Goal: Task Accomplishment & Management: Complete application form

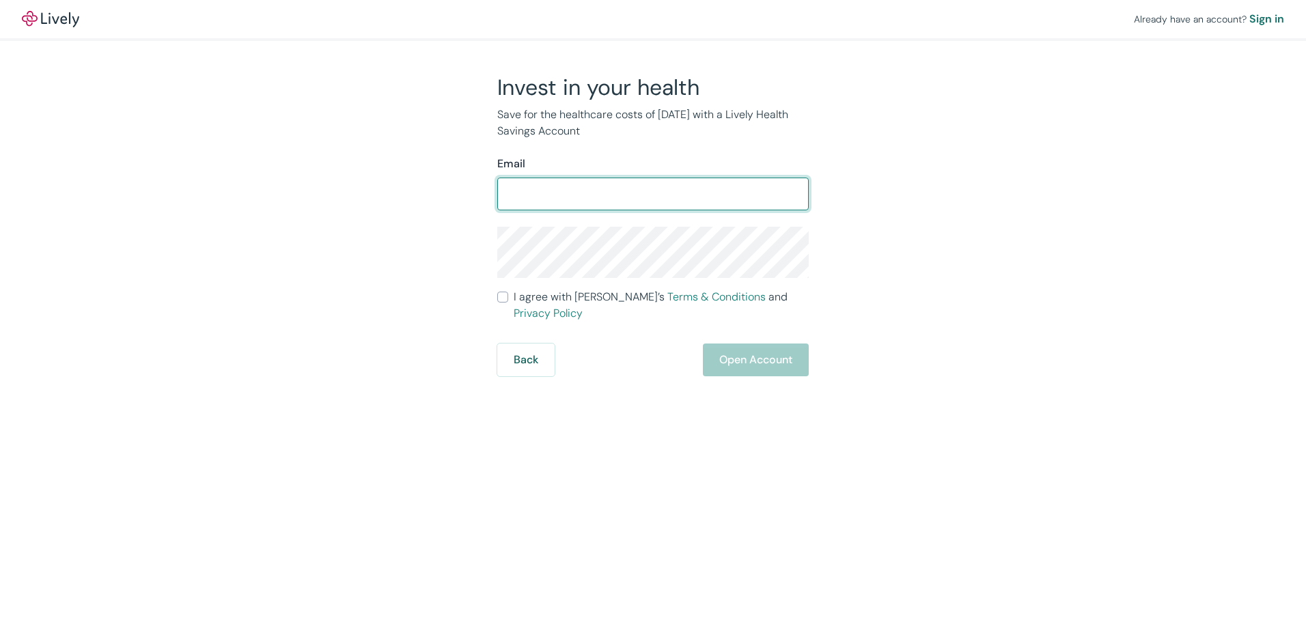
drag, startPoint x: 0, startPoint y: 0, endPoint x: 560, endPoint y: 188, distance: 590.7
click at [560, 188] on input "Email" at bounding box center [652, 193] width 311 height 27
type input "[EMAIL_ADDRESS][DOMAIN_NAME]"
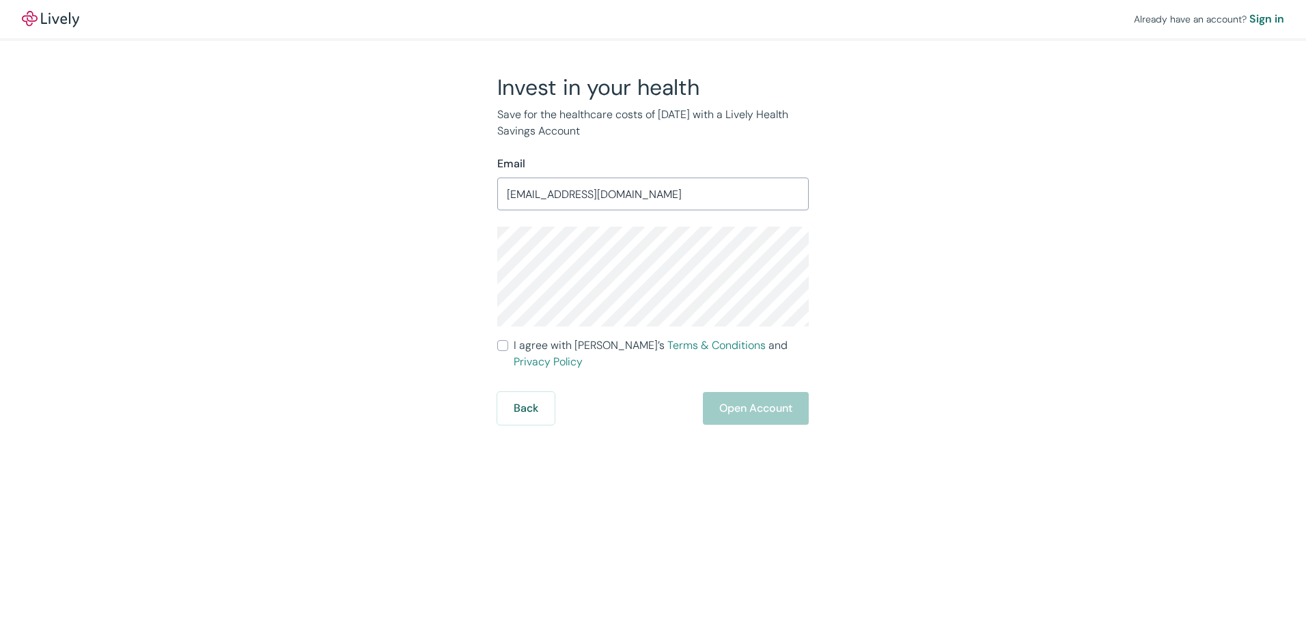
click at [427, 253] on div "Invest in your health Save for the healthcare costs of [DATE] with a Lively Hea…" at bounding box center [645, 249] width 656 height 351
click at [501, 348] on input "I agree with Lively’s Terms & Conditions and Privacy Policy" at bounding box center [502, 345] width 11 height 11
checkbox input "true"
click at [449, 257] on div "Invest in your health Save for the healthcare costs of [DATE] with a Lively Hea…" at bounding box center [645, 249] width 656 height 351
click at [632, 207] on input "[EMAIL_ADDRESS][DOMAIN_NAME]" at bounding box center [652, 193] width 311 height 27
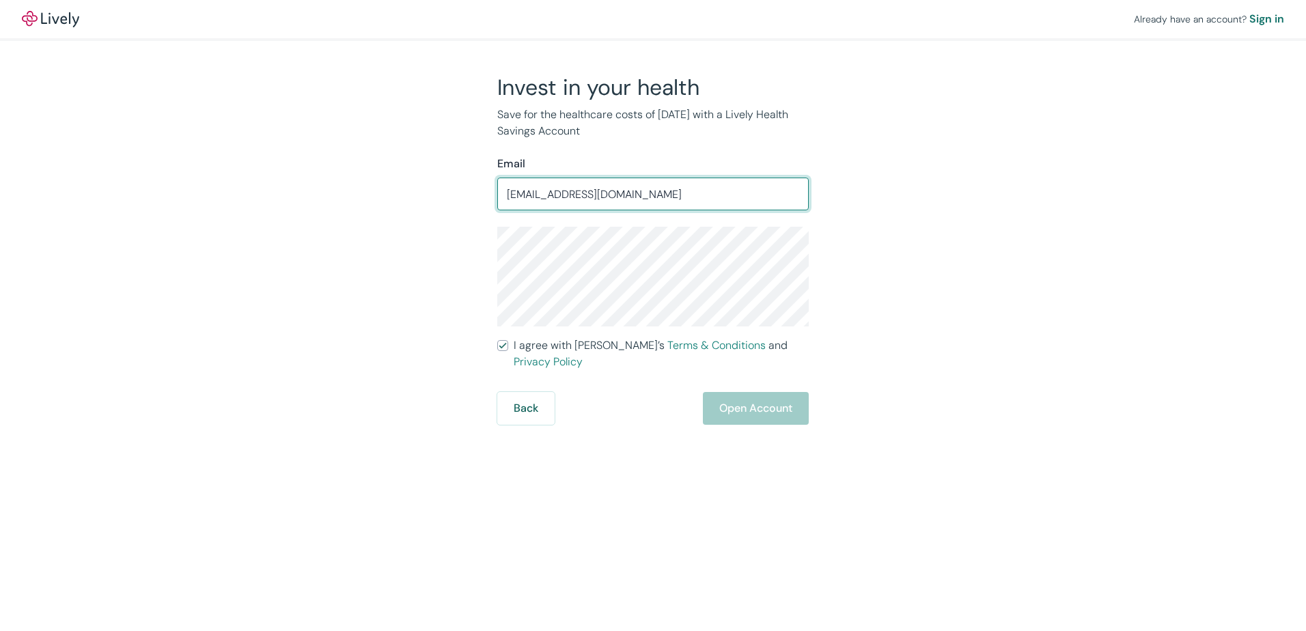
drag, startPoint x: 647, startPoint y: 194, endPoint x: 438, endPoint y: 191, distance: 208.3
click at [438, 193] on div "Invest in your health Save for the healthcare costs of [DATE] with a Lively Hea…" at bounding box center [645, 249] width 656 height 351
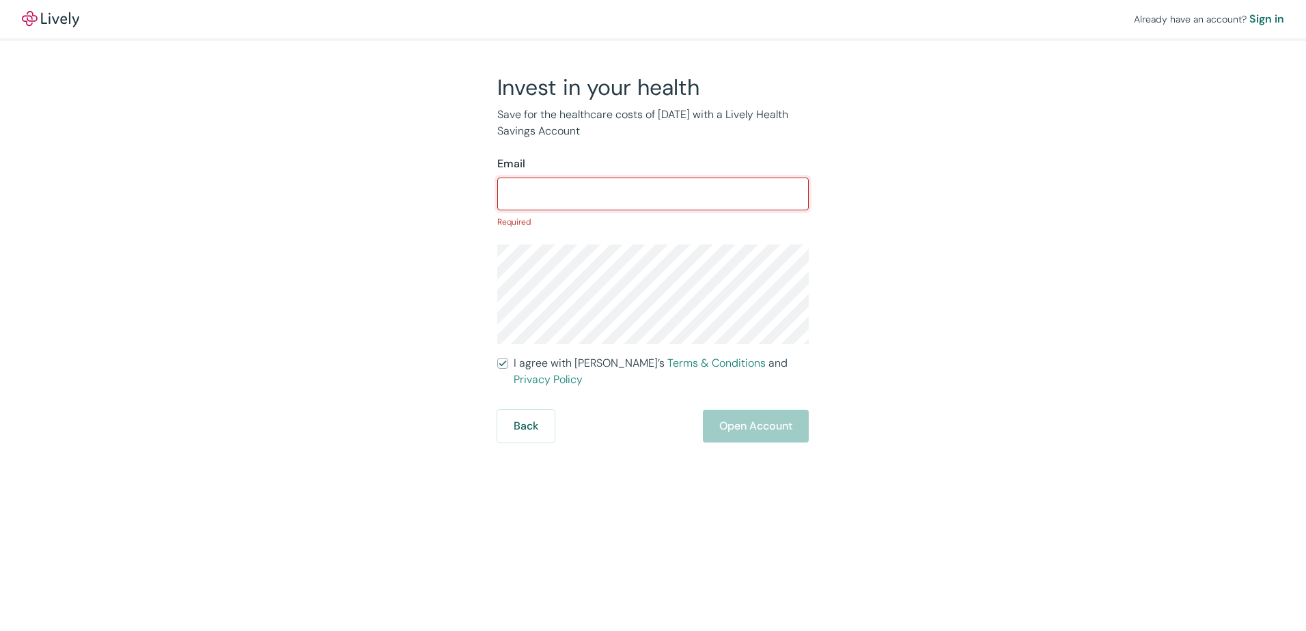
click at [526, 193] on input "Email" at bounding box center [652, 193] width 311 height 27
type input "[EMAIL_ADDRESS][DOMAIN_NAME]"
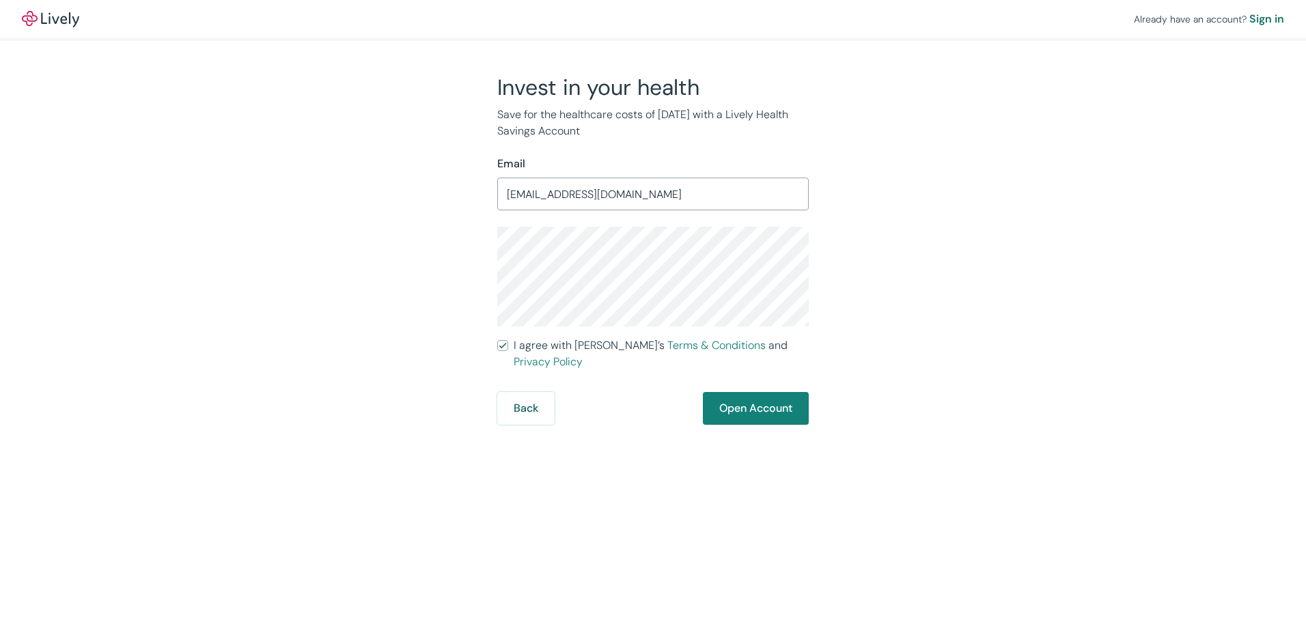
click at [342, 234] on div "Invest in your health Save for the healthcare costs of [DATE] with a Lively Hea…" at bounding box center [645, 249] width 656 height 351
click at [382, 299] on div "Invest in your health Save for the healthcare costs of [DATE] with a Lively Hea…" at bounding box center [645, 249] width 656 height 351
click at [775, 398] on button "Open Account" at bounding box center [756, 408] width 106 height 33
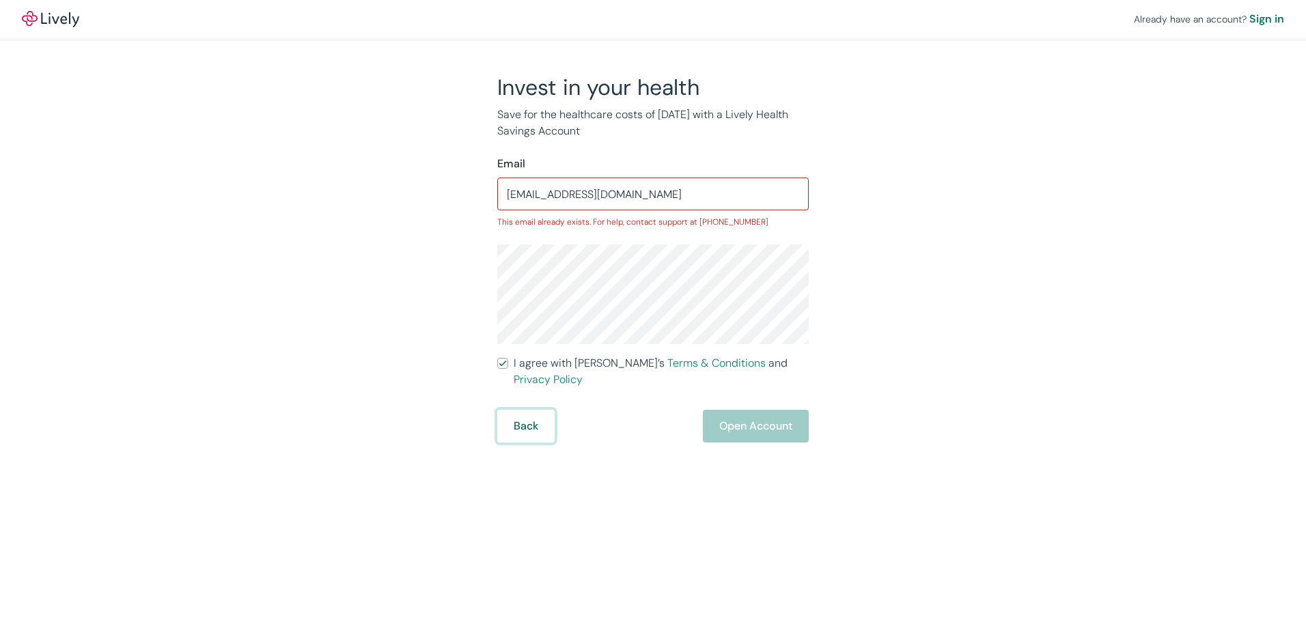
click at [526, 417] on button "Back" at bounding box center [525, 426] width 57 height 33
